Goal: Information Seeking & Learning: Learn about a topic

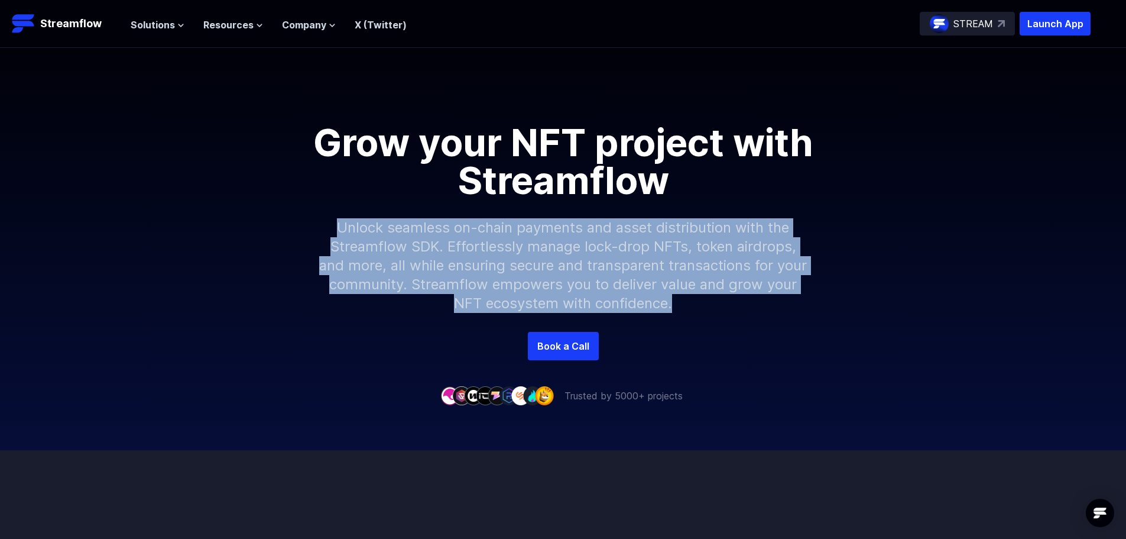
click at [741, 310] on p "Unlock seamless on-chain payments and asset distribution with the Streamflow SD…" at bounding box center [563, 265] width 508 height 132
click at [742, 310] on p "Unlock seamless on-chain payments and asset distribution with the Streamflow SD…" at bounding box center [563, 265] width 508 height 132
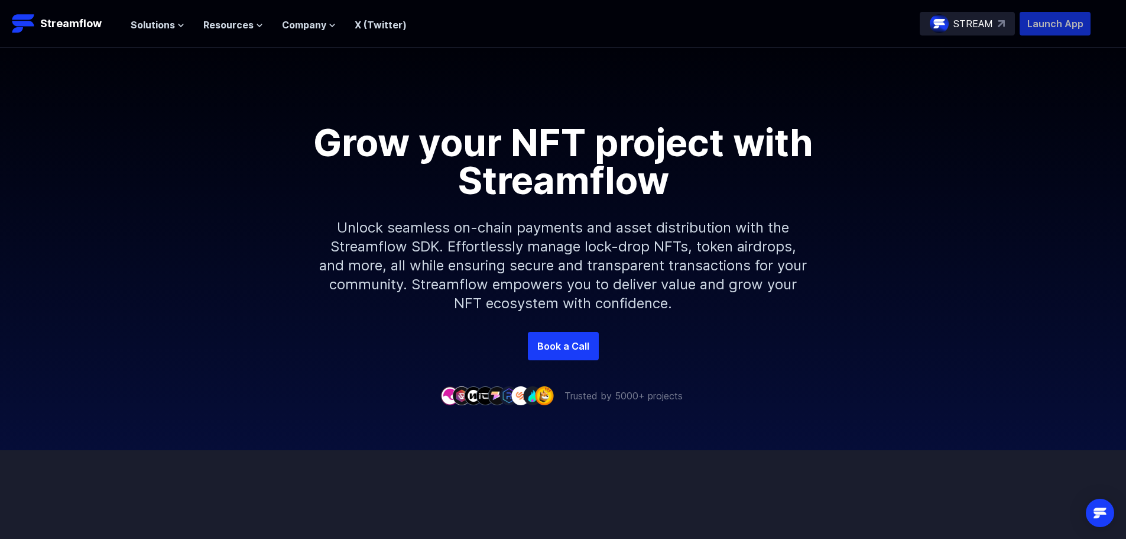
click at [1045, 18] on p "Launch App" at bounding box center [1055, 24] width 71 height 24
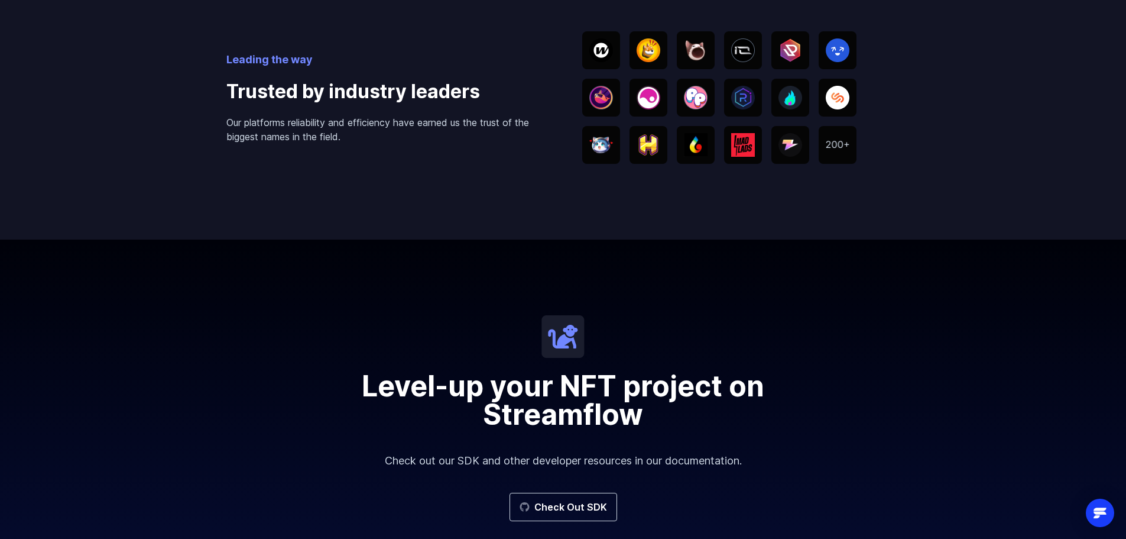
scroll to position [2187, 0]
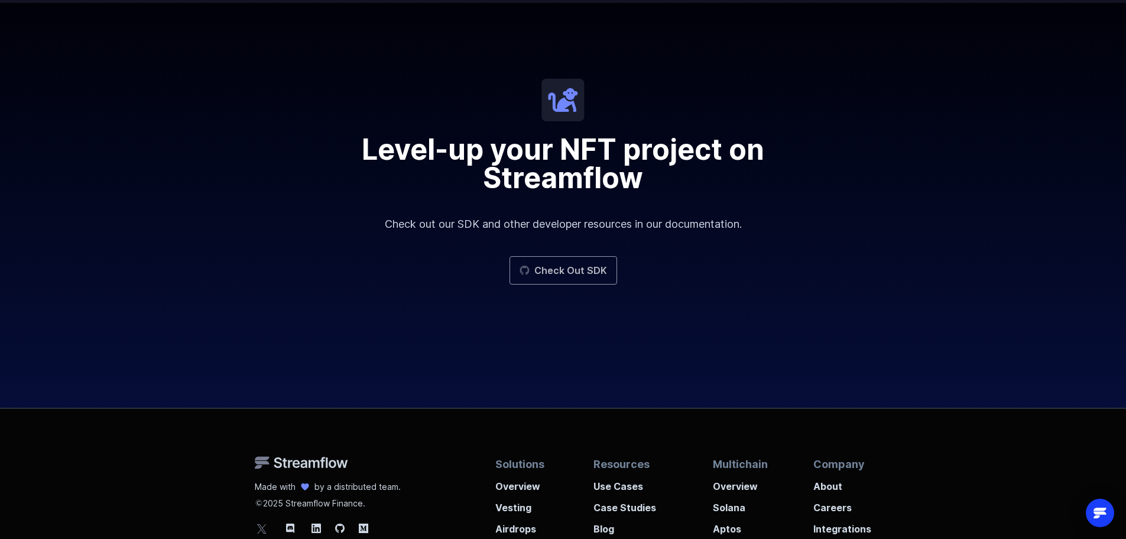
click at [574, 268] on link "Check Out SDK" at bounding box center [564, 270] width 108 height 28
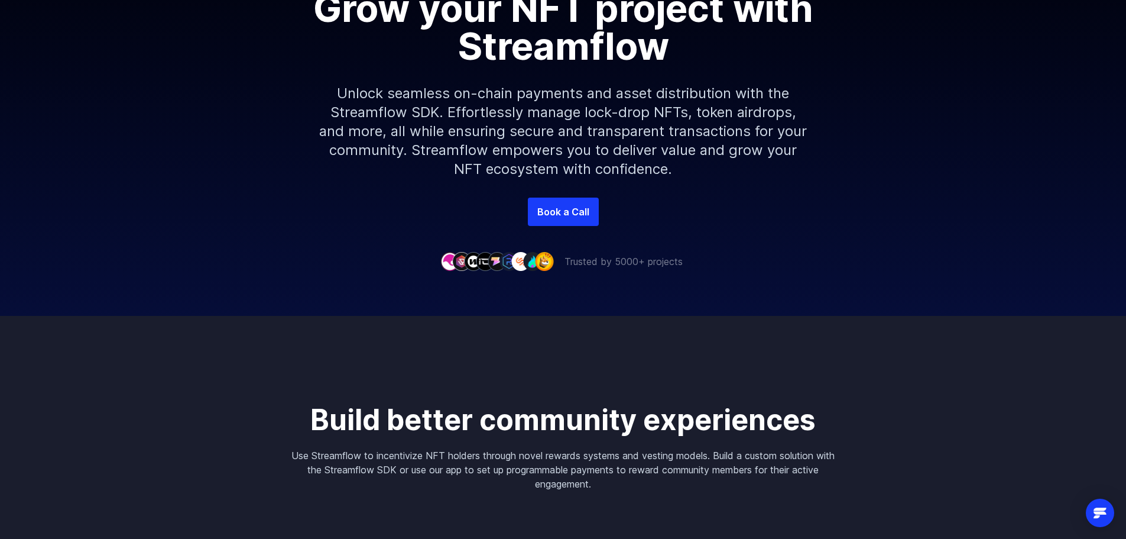
scroll to position [0, 0]
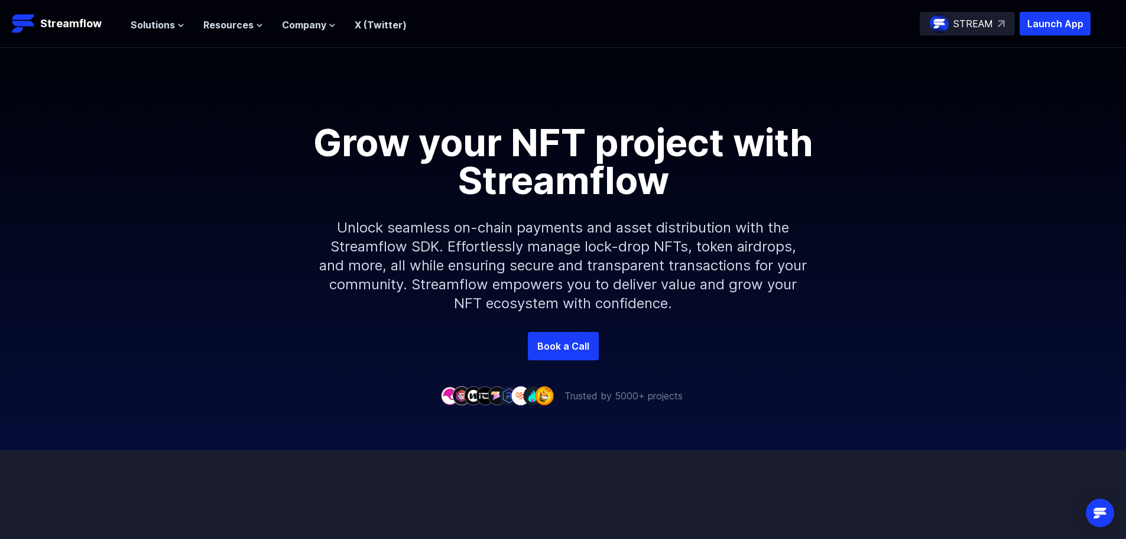
click at [967, 18] on p "STREAM" at bounding box center [974, 24] width 40 height 14
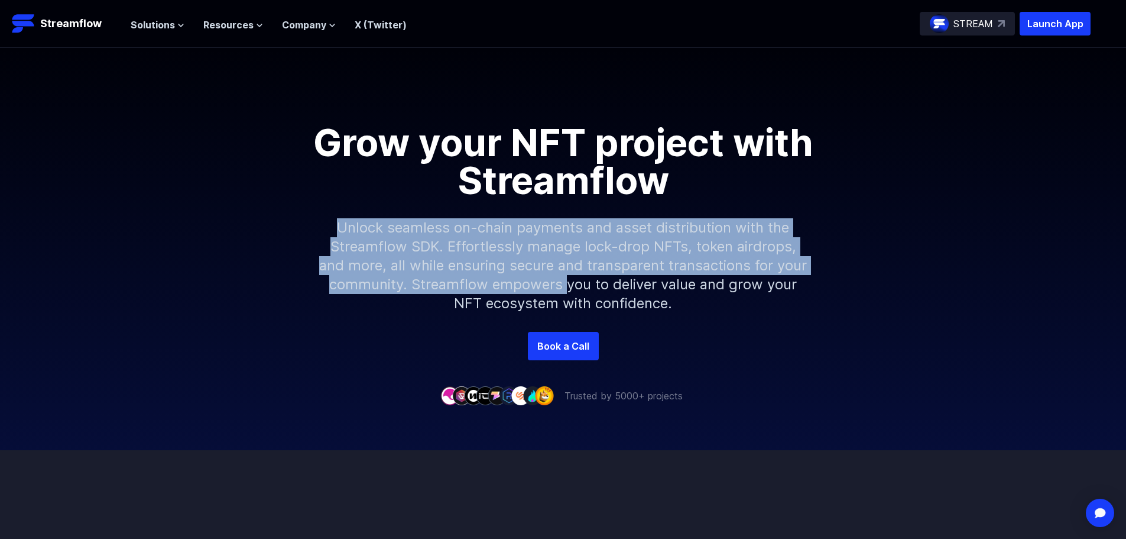
drag, startPoint x: 339, startPoint y: 227, endPoint x: 581, endPoint y: 287, distance: 249.2
click at [569, 288] on p "Unlock seamless on-chain payments and asset distribution with the Streamflow SD…" at bounding box center [563, 265] width 508 height 132
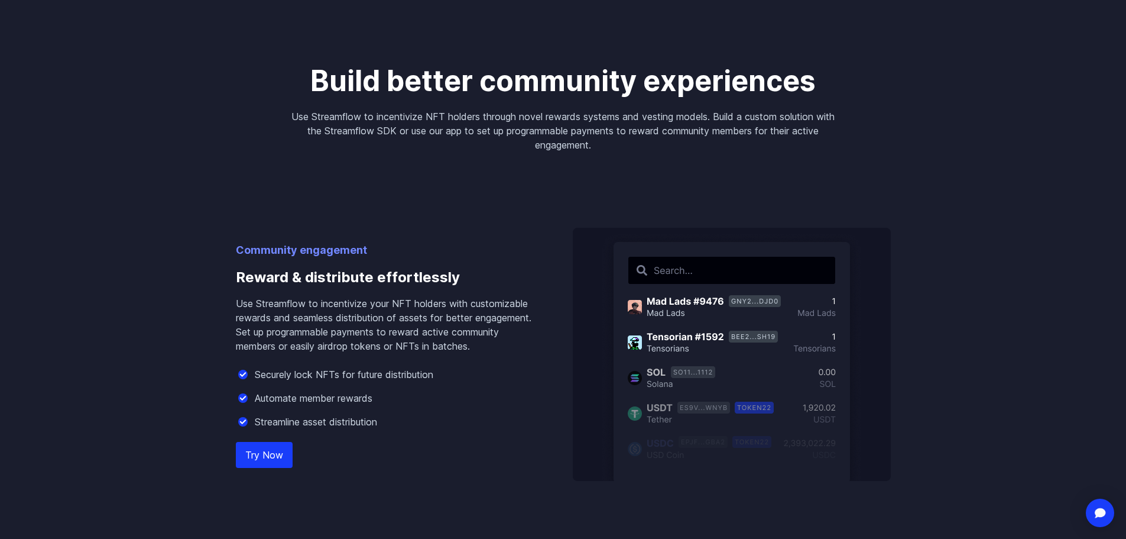
scroll to position [532, 0]
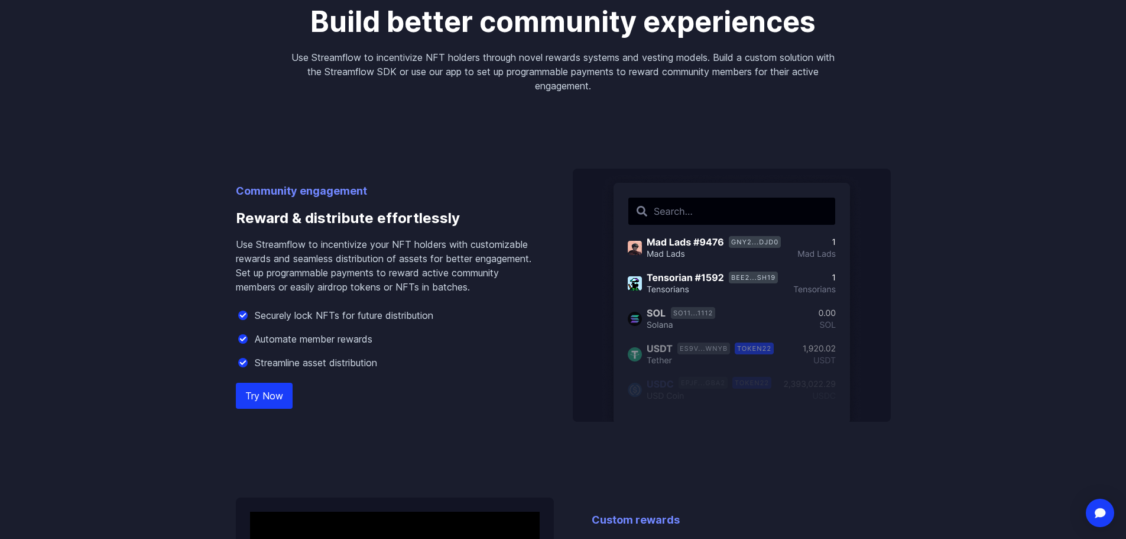
click at [271, 393] on link "Try Now" at bounding box center [264, 395] width 57 height 26
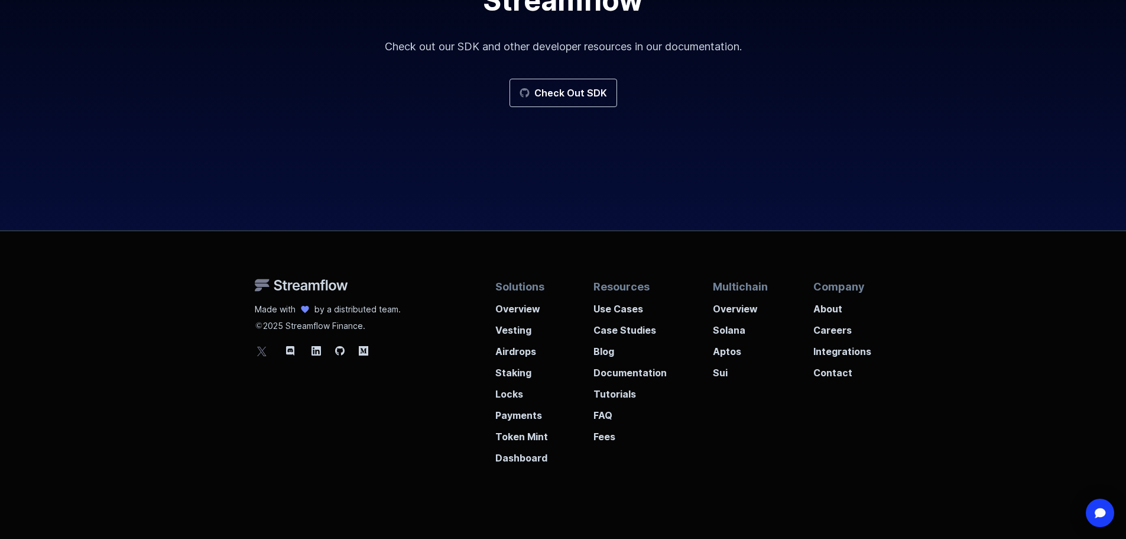
scroll to position [2397, 0]
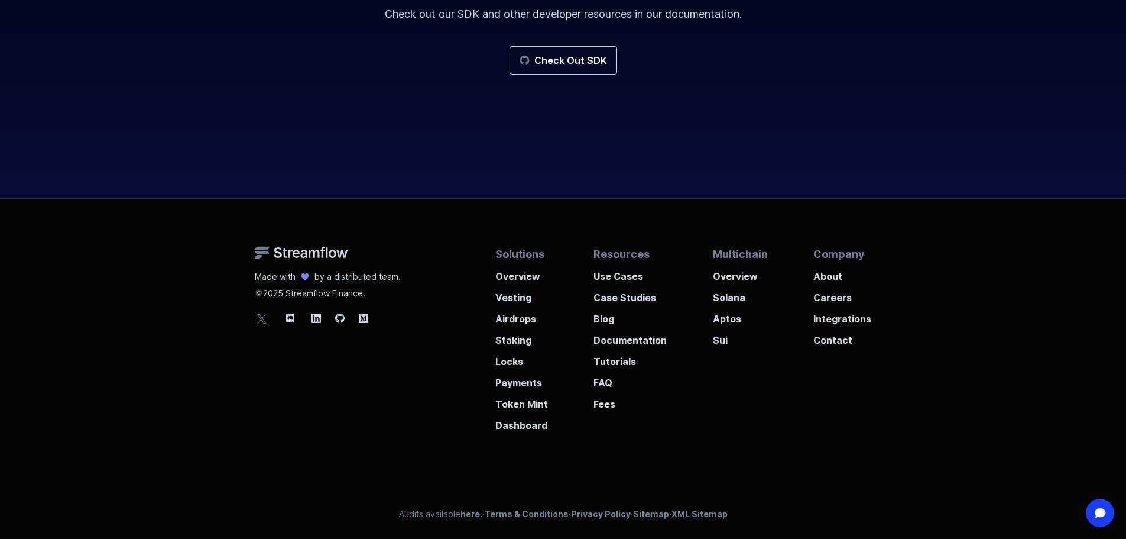
click at [758, 355] on div "Multichain Overview Solana Aptos Sui" at bounding box center [740, 339] width 55 height 186
click at [581, 60] on link "Check Out SDK" at bounding box center [564, 60] width 108 height 28
click at [637, 338] on p "Documentation" at bounding box center [630, 336] width 73 height 21
